Goal: Transaction & Acquisition: Subscribe to service/newsletter

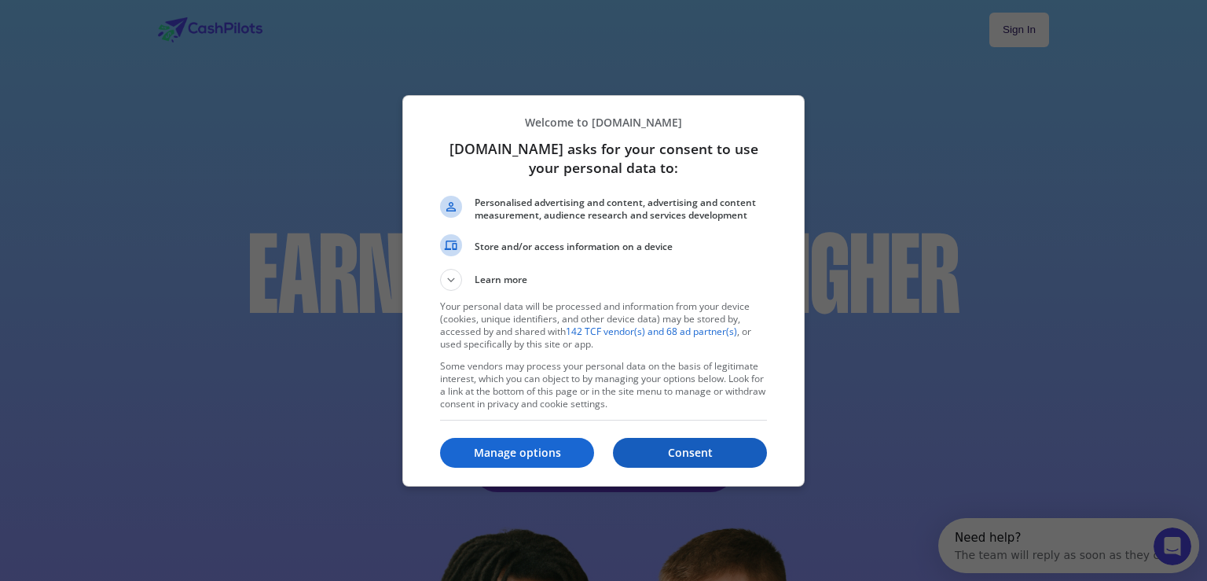
click at [695, 457] on p "Consent" at bounding box center [690, 453] width 154 height 16
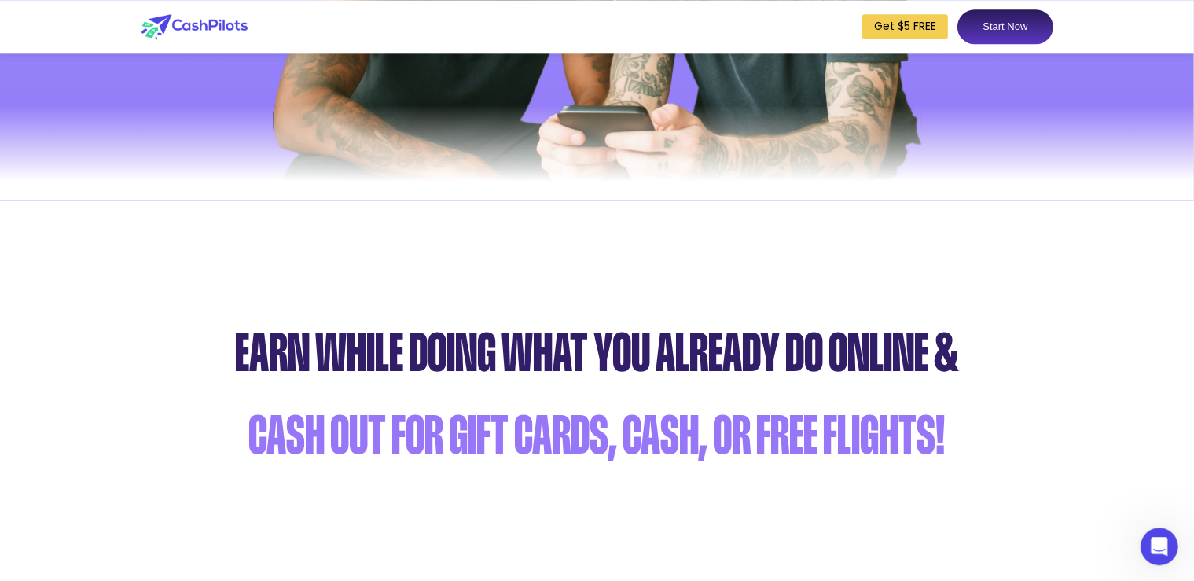
scroll to position [611, 0]
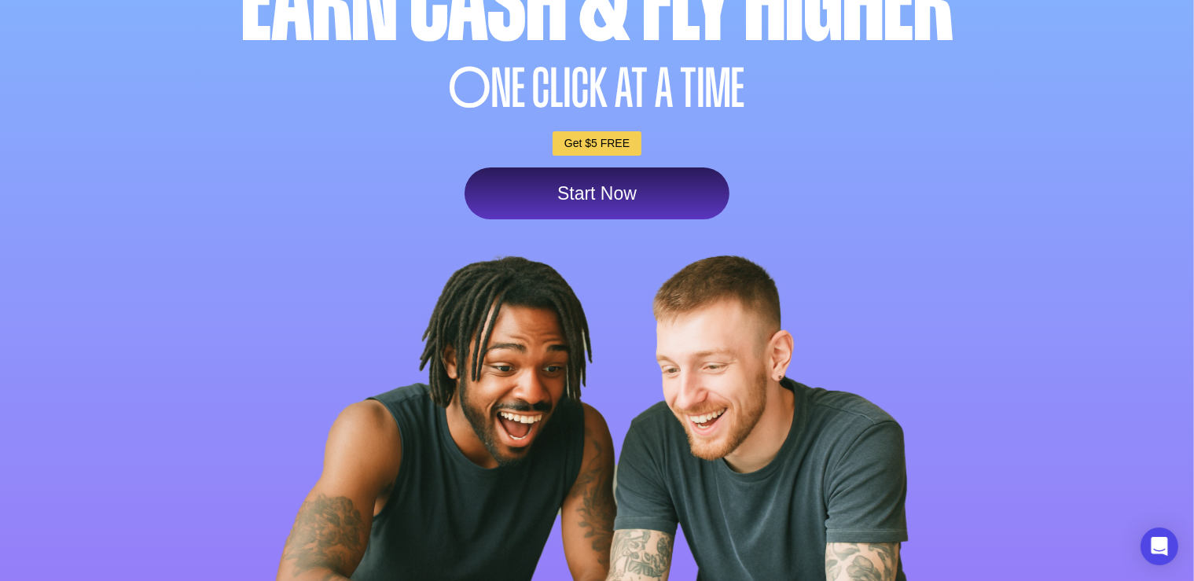
scroll to position [305, 0]
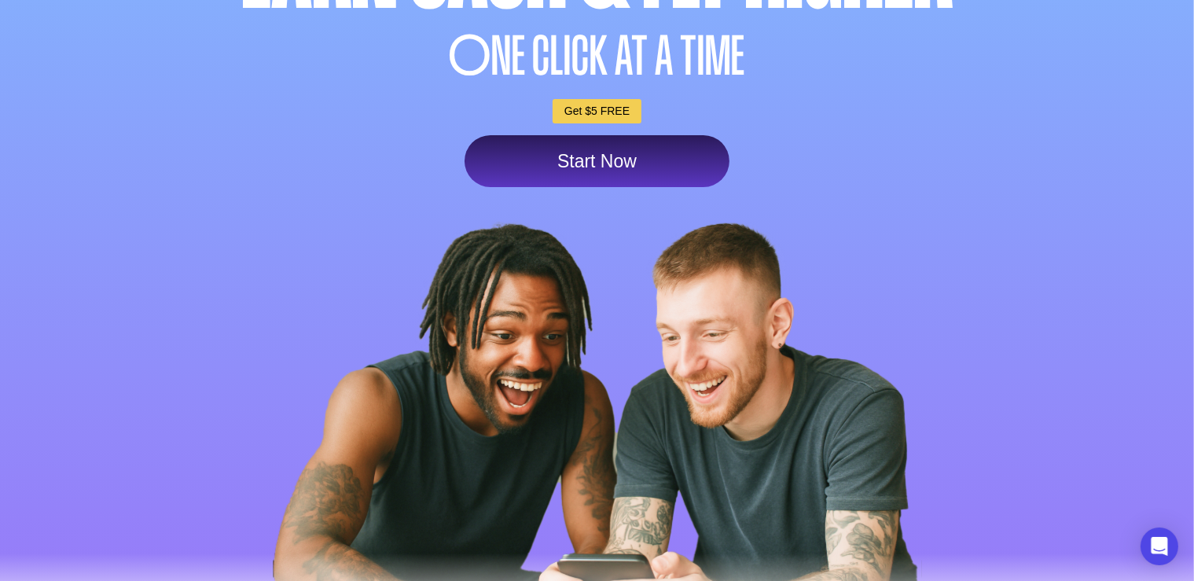
click at [611, 163] on link "Start Now" at bounding box center [596, 161] width 265 height 52
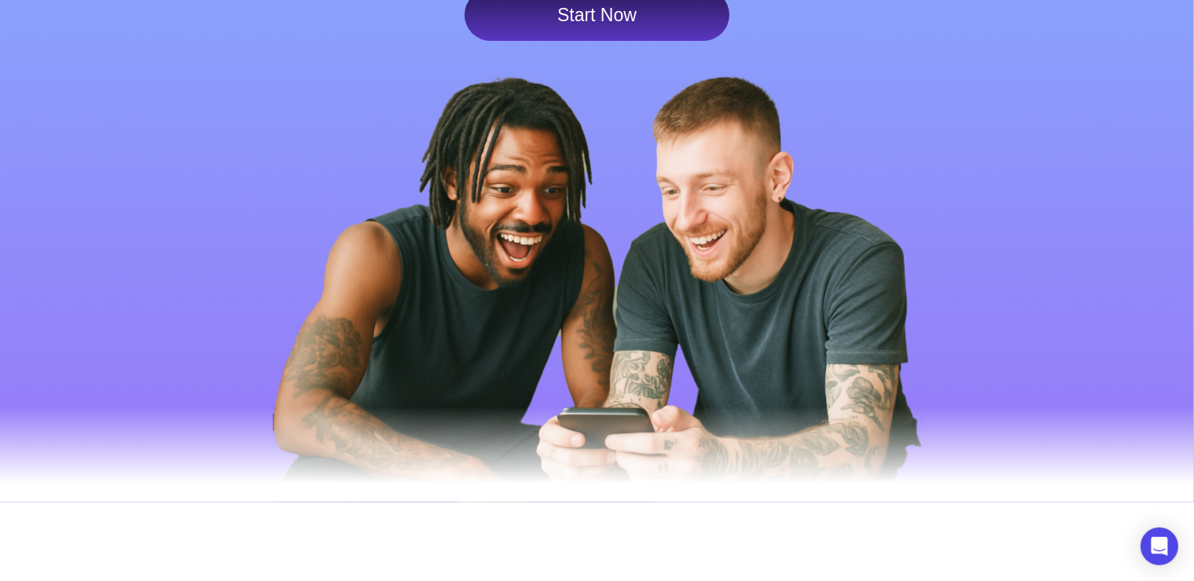
scroll to position [611, 0]
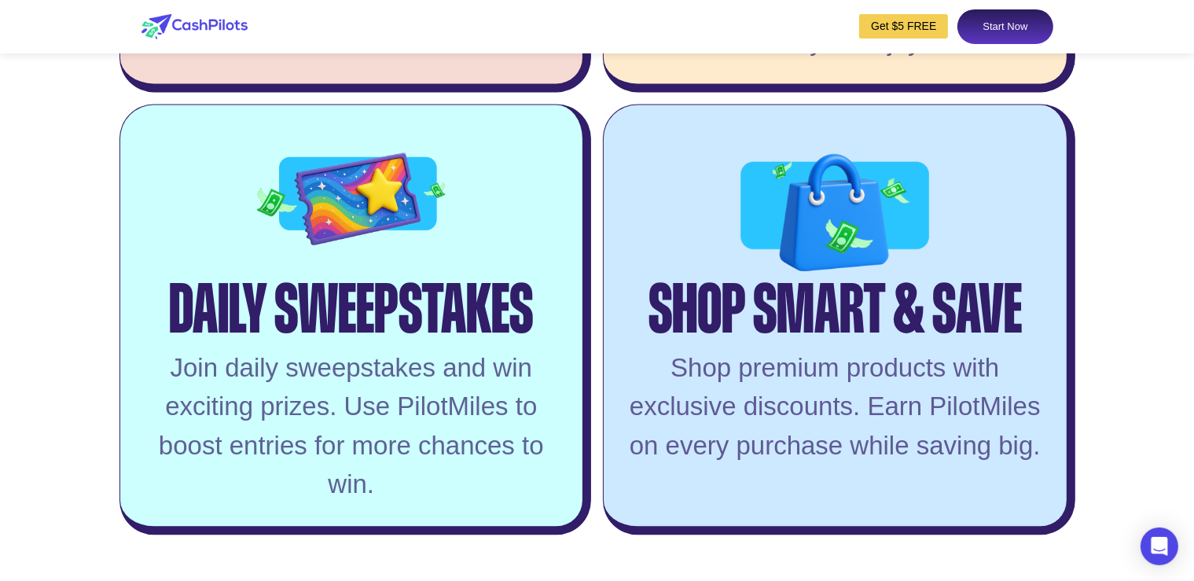
scroll to position [3872, 0]
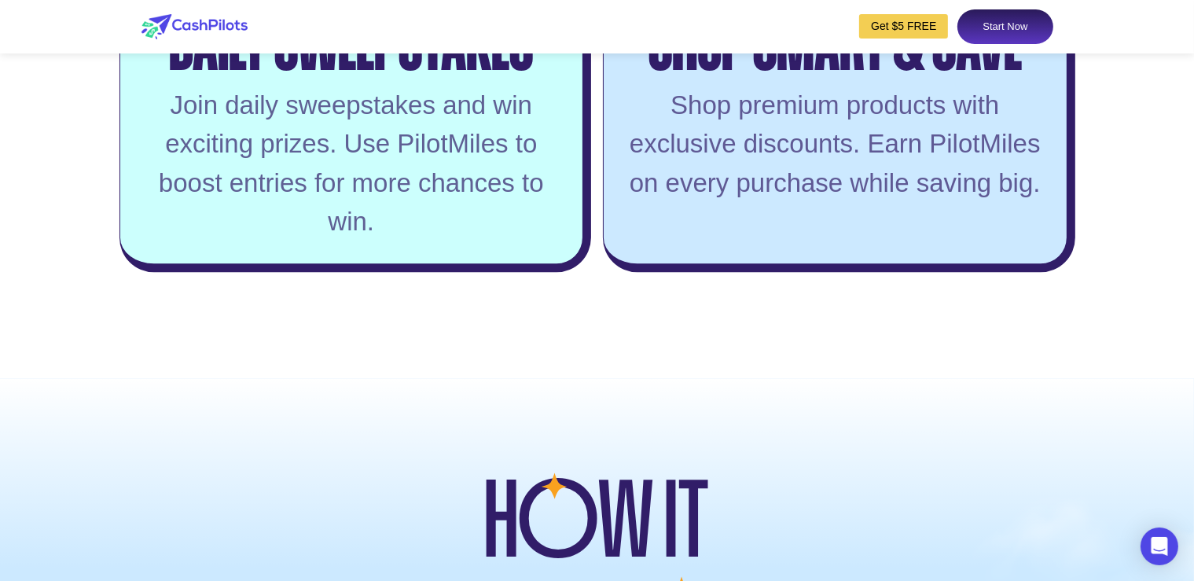
click at [928, 30] on link "Get $5 FREE" at bounding box center [903, 26] width 89 height 24
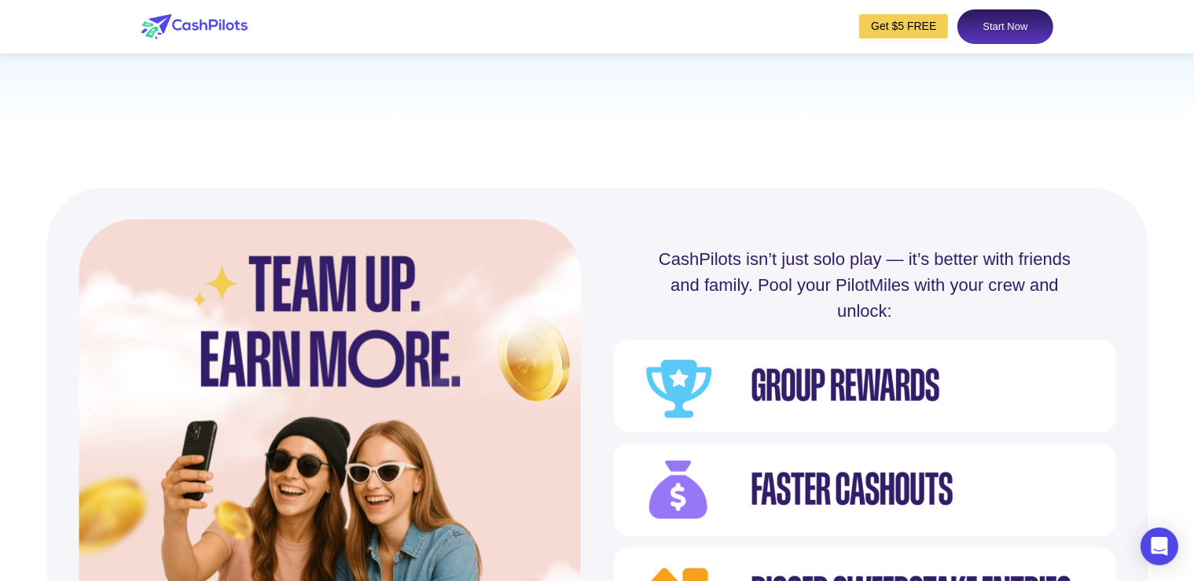
scroll to position [5603, 0]
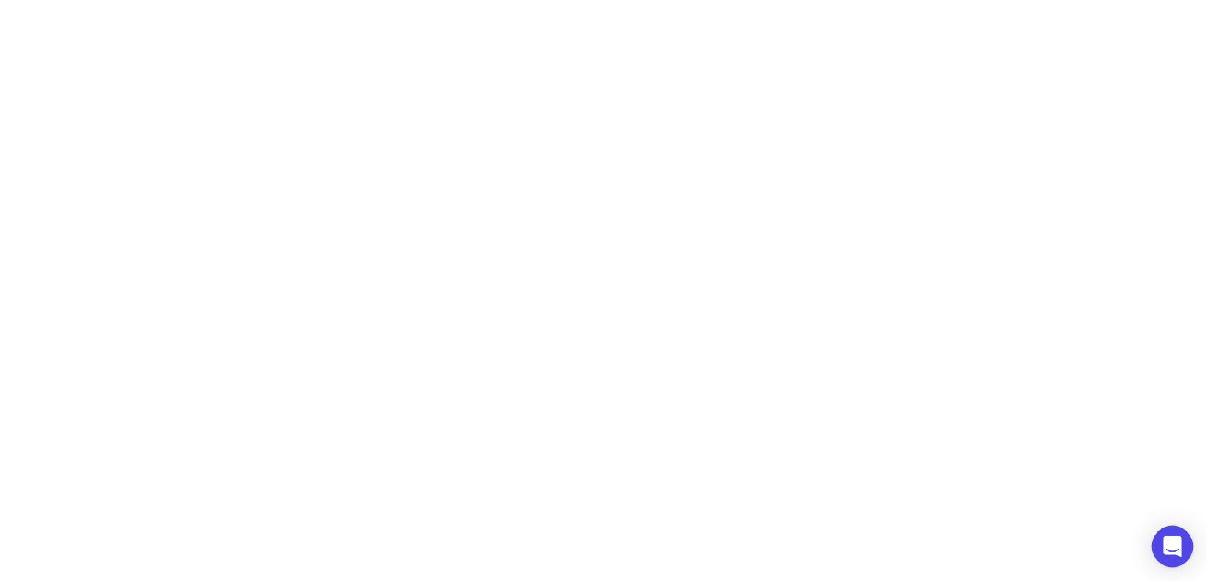
click at [1186, 542] on div "Open Intercom Messenger" at bounding box center [1173, 547] width 42 height 42
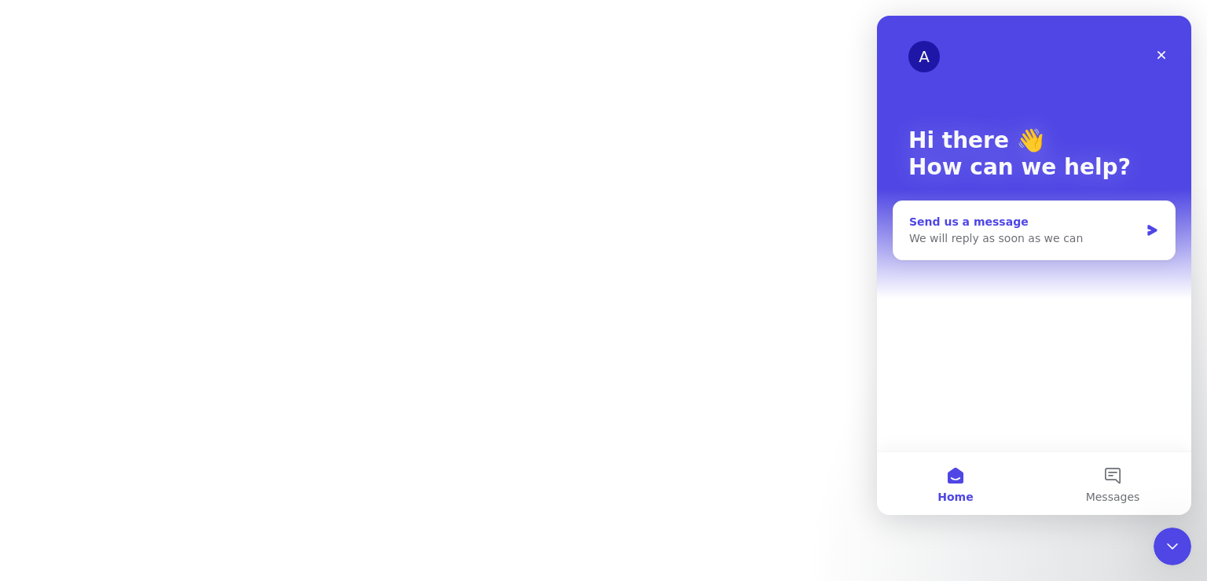
click at [1132, 225] on div "Send us a message" at bounding box center [1024, 222] width 230 height 17
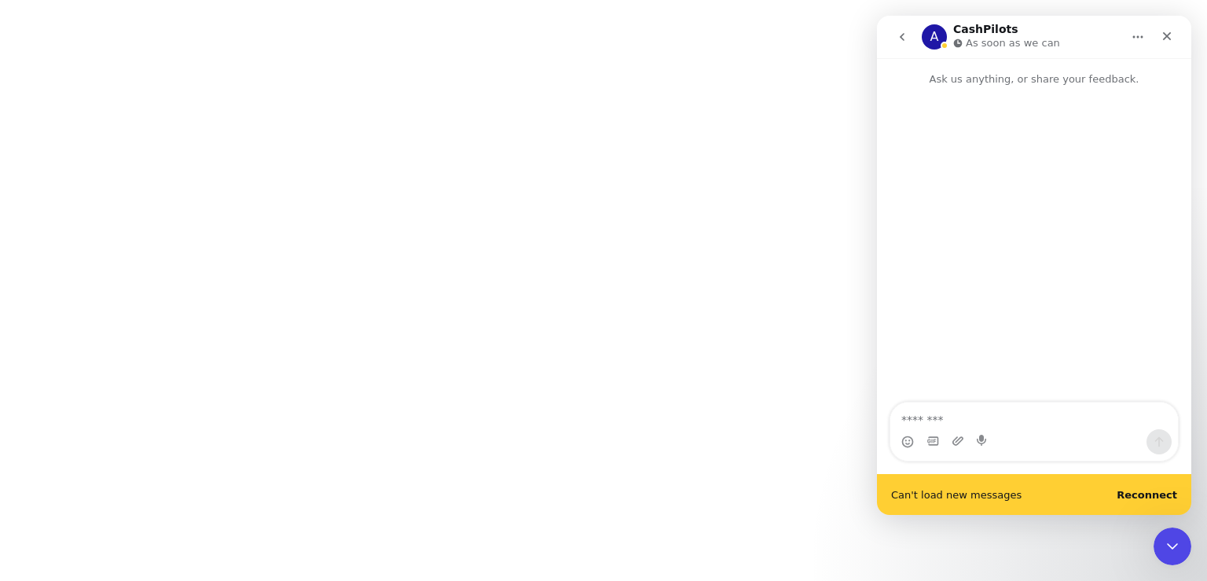
click at [1132, 502] on div "Can't load new messages Reconnect" at bounding box center [1034, 494] width 314 height 41
click at [1147, 492] on b "Reconnect" at bounding box center [1147, 495] width 61 height 12
